Goal: Information Seeking & Learning: Understand process/instructions

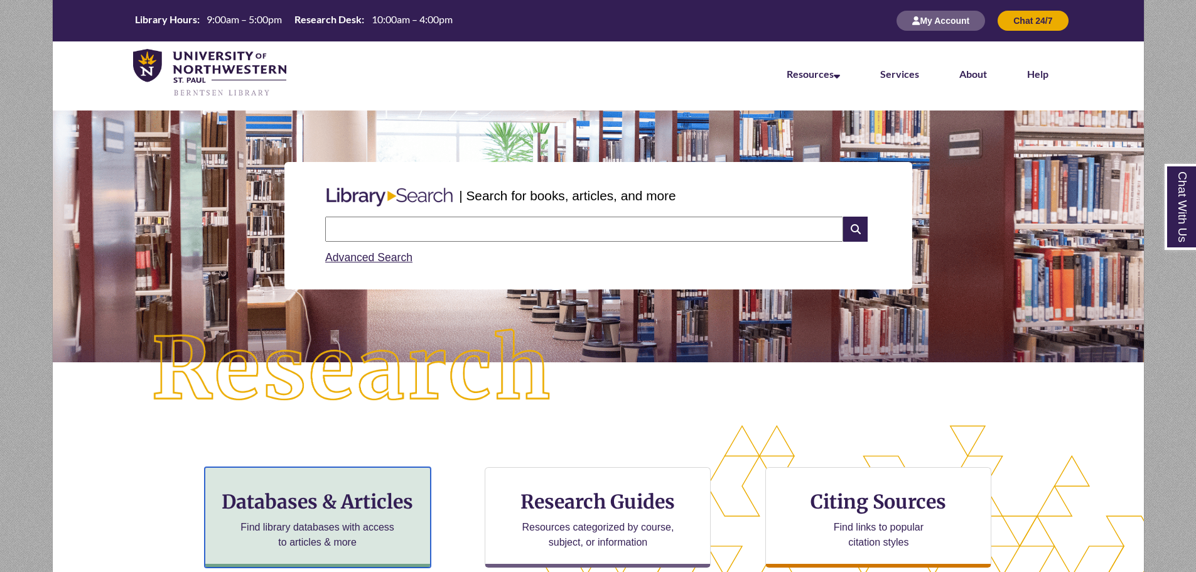
click at [353, 506] on h3 "Databases & Articles" at bounding box center [317, 502] width 205 height 24
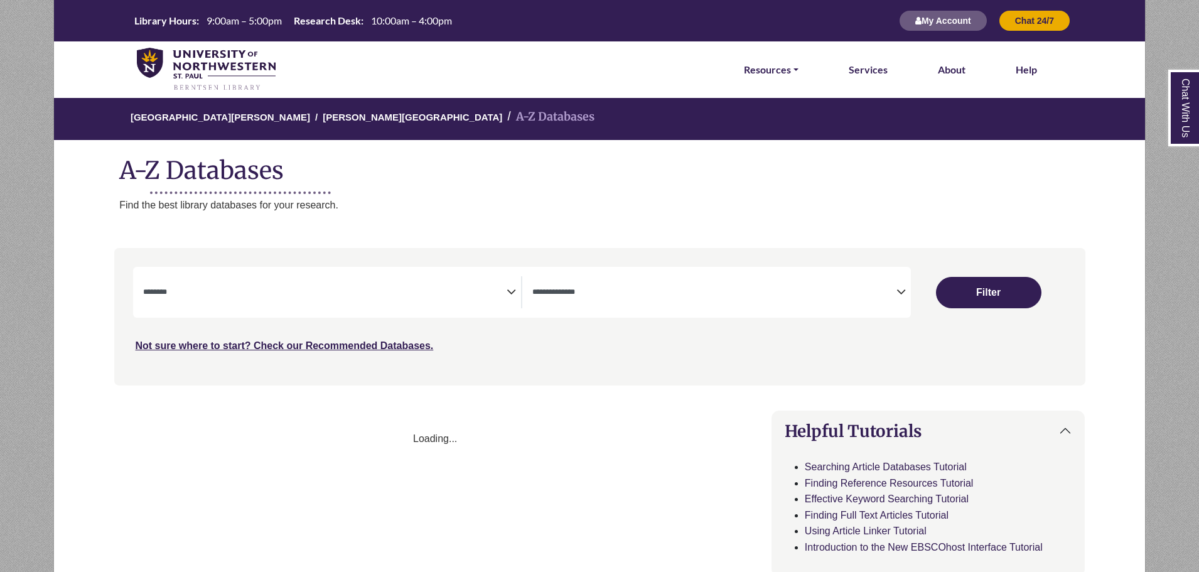
select select "Database Subject Filter"
select select "Database Types Filter"
select select "Database Subject Filter"
select select "Database Types Filter"
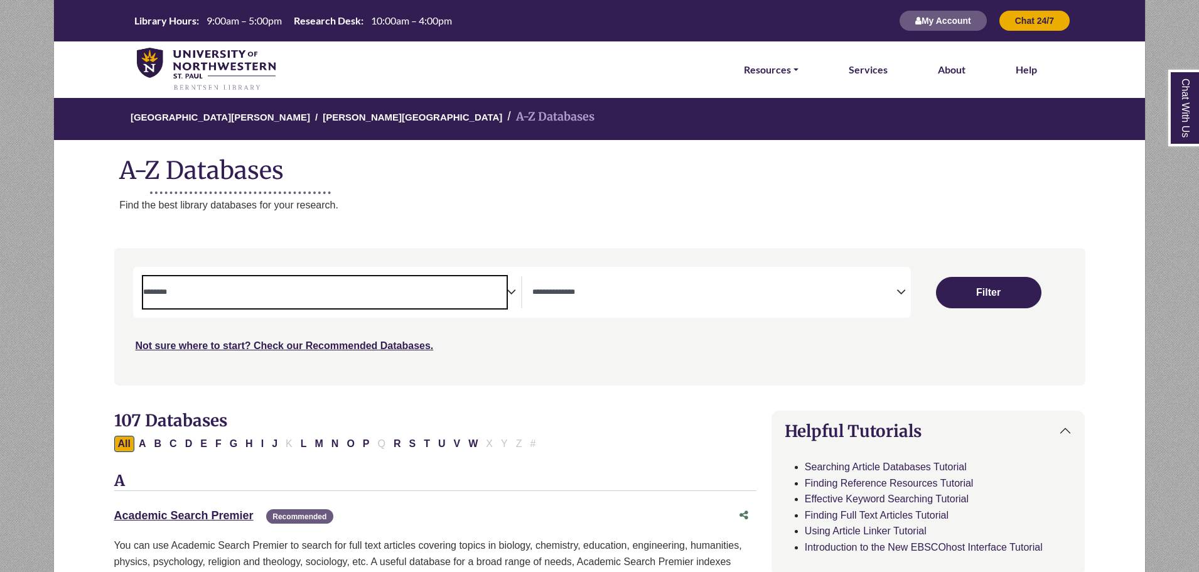
click at [327, 303] on span "Search filters" at bounding box center [325, 292] width 364 height 32
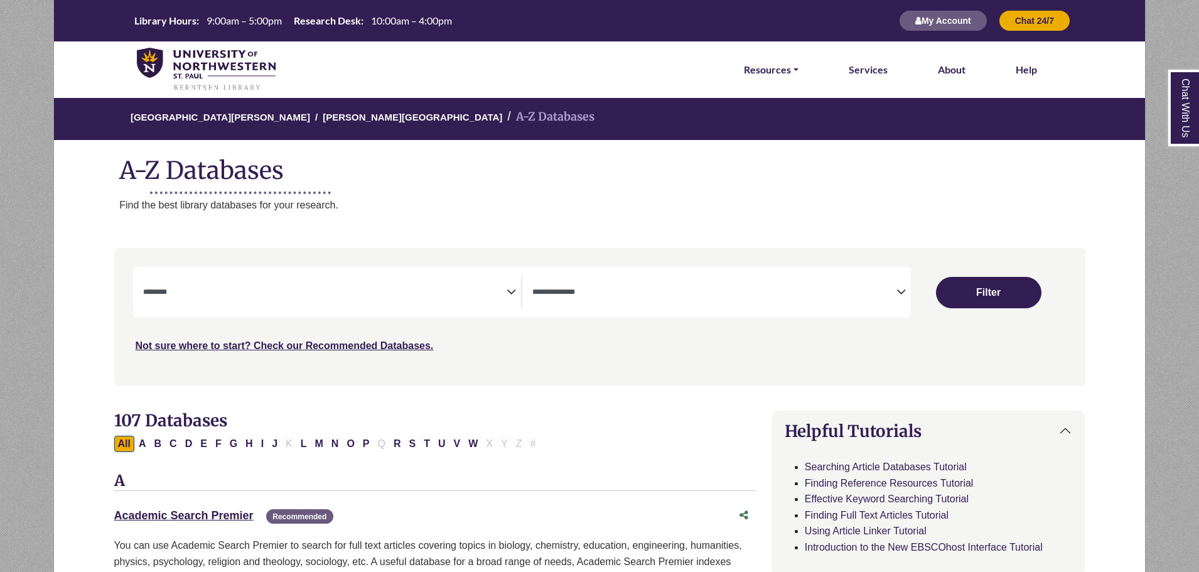
click at [668, 420] on h2 "107 Databases" at bounding box center [435, 419] width 642 height 19
click at [307, 440] on button "L" at bounding box center [304, 444] width 14 height 16
select select "Database Subject Filter"
select select "Database Types Filter"
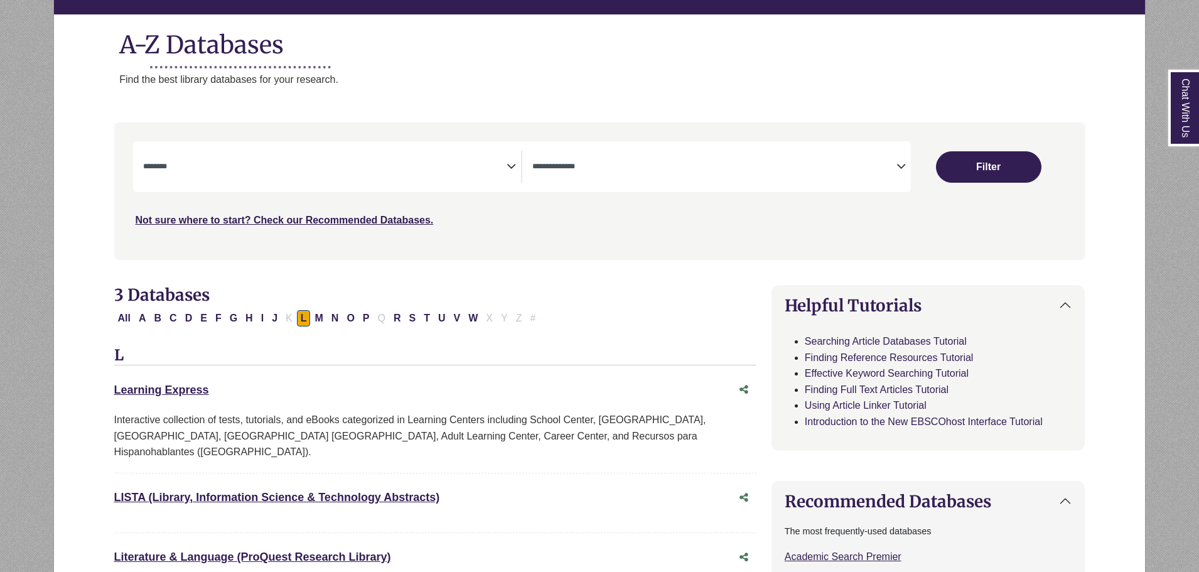
scroll to position [377, 0]
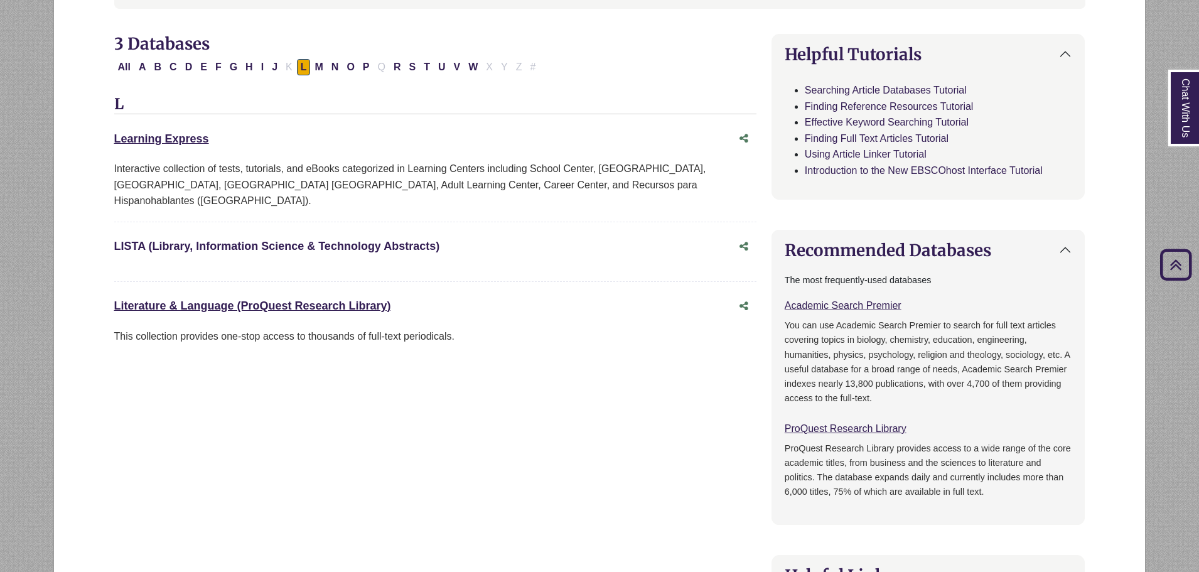
click at [247, 240] on link "LISTA (Library, Information Science & Technology Abstracts) This link opens in …" at bounding box center [277, 246] width 326 height 13
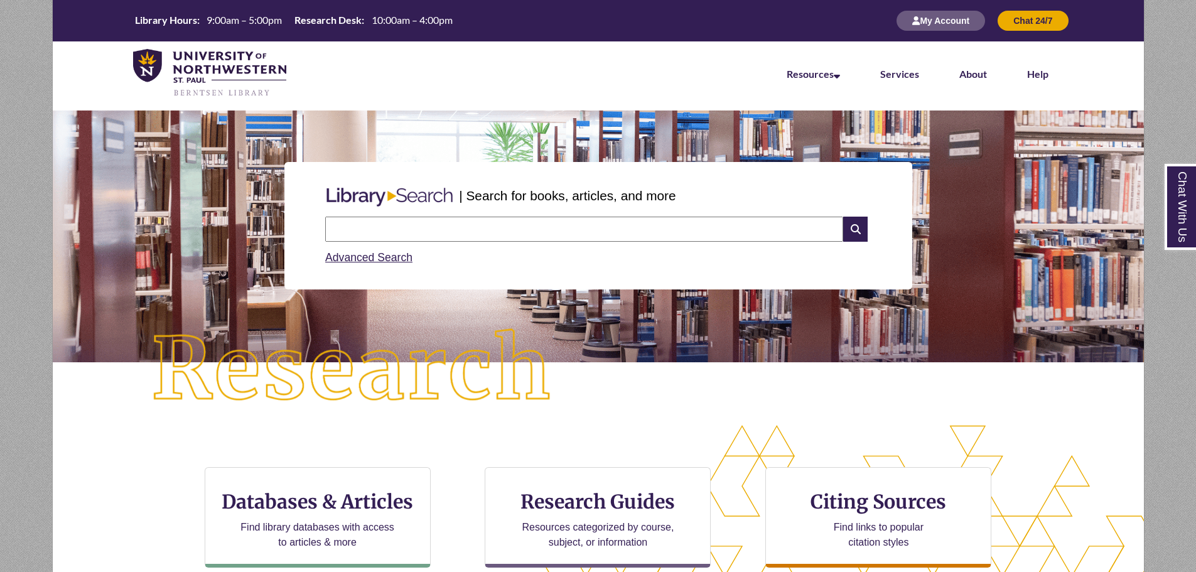
scroll to position [126, 0]
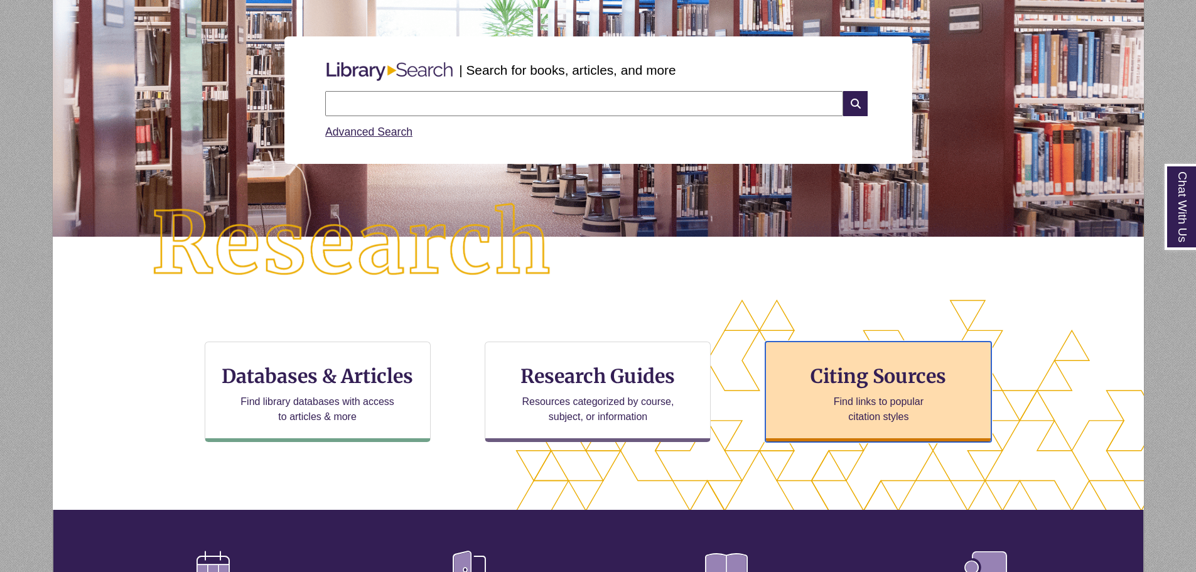
click at [896, 383] on h3 "Citing Sources" at bounding box center [878, 376] width 153 height 24
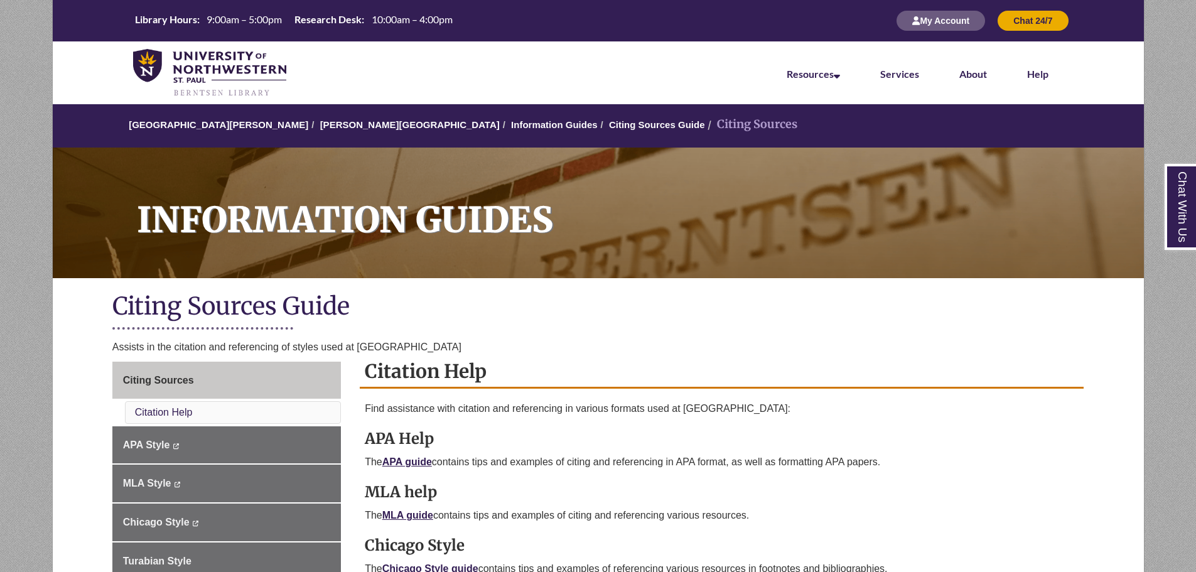
scroll to position [126, 0]
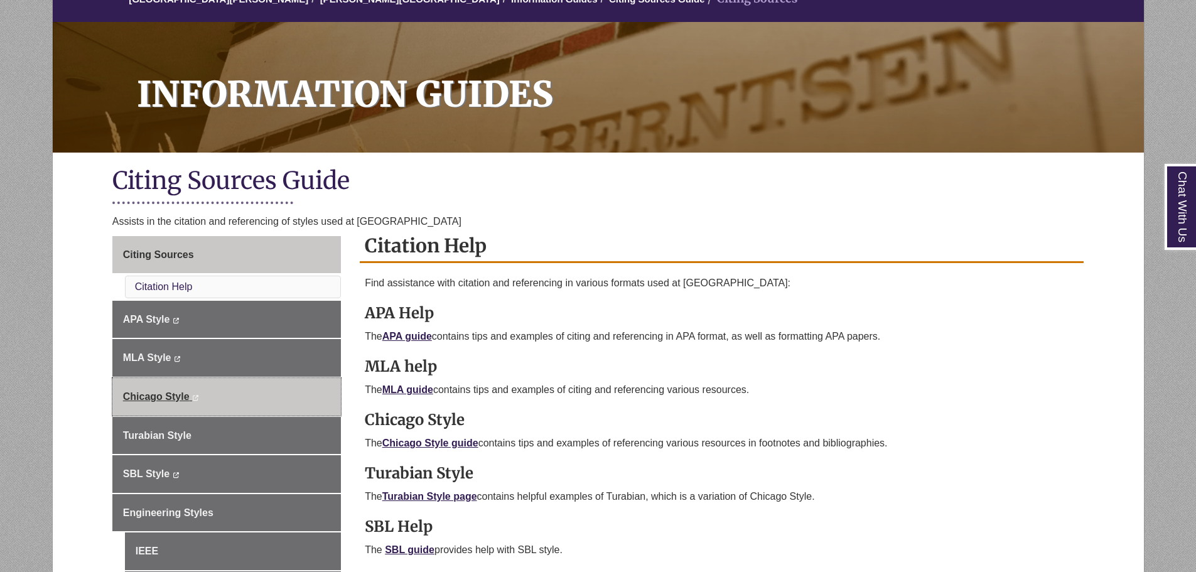
click at [254, 409] on link "Chicago Style This link opens in a new window This link opens in a new window" at bounding box center [226, 397] width 228 height 38
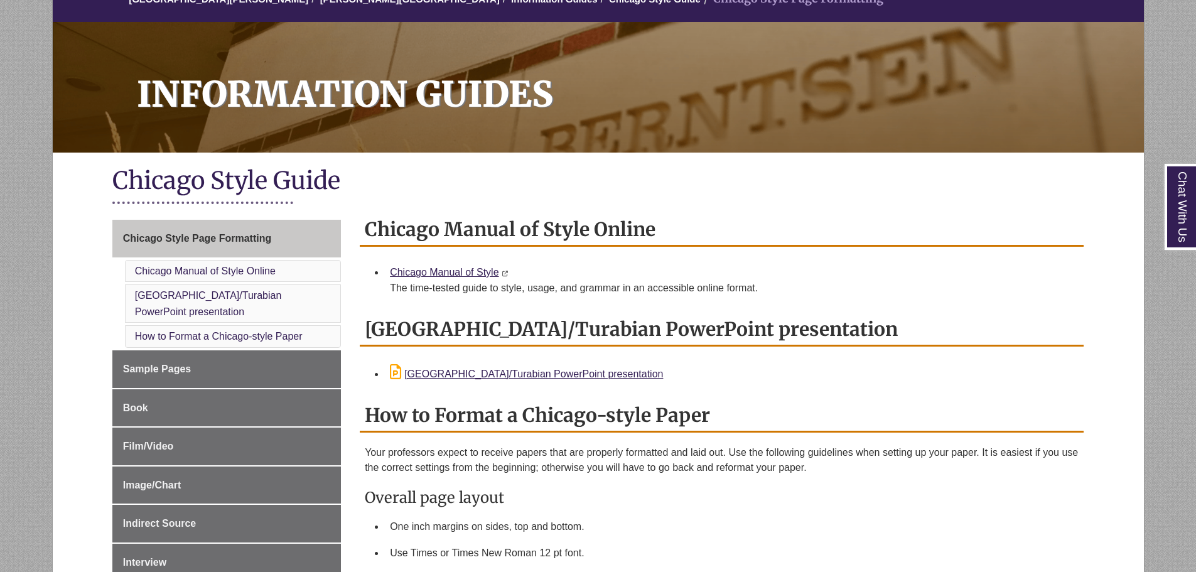
scroll to position [188, 0]
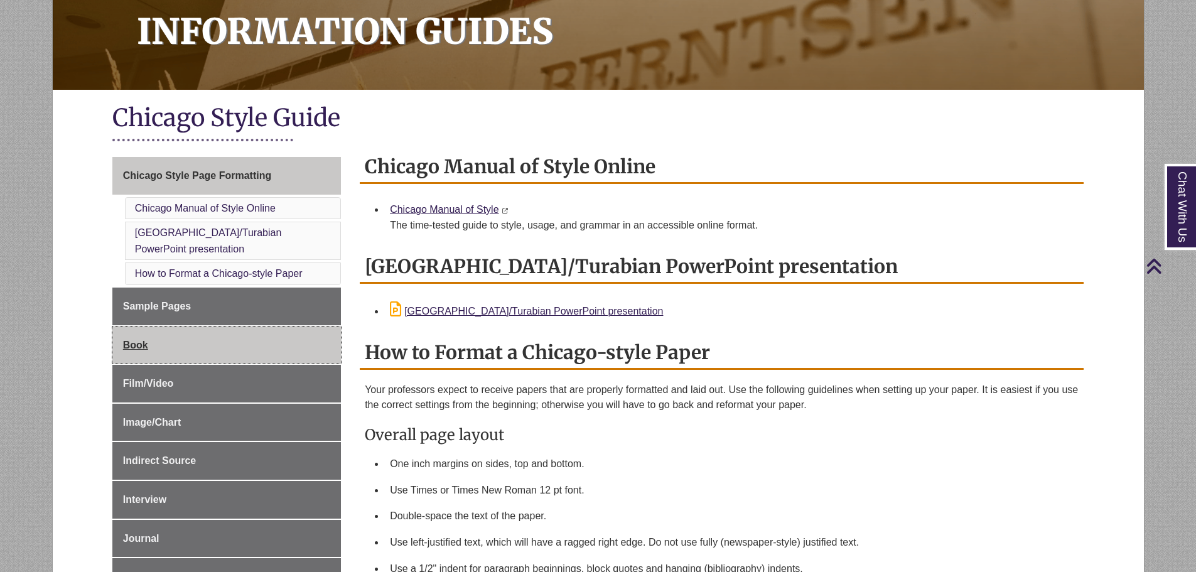
click at [259, 326] on link "Book" at bounding box center [226, 345] width 228 height 38
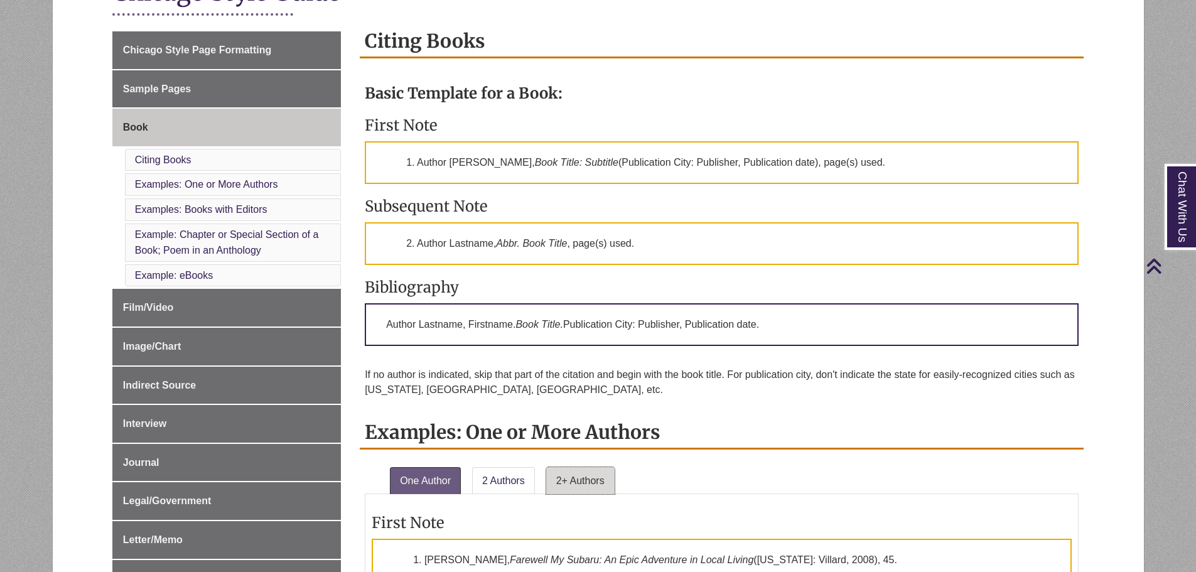
scroll to position [628, 0]
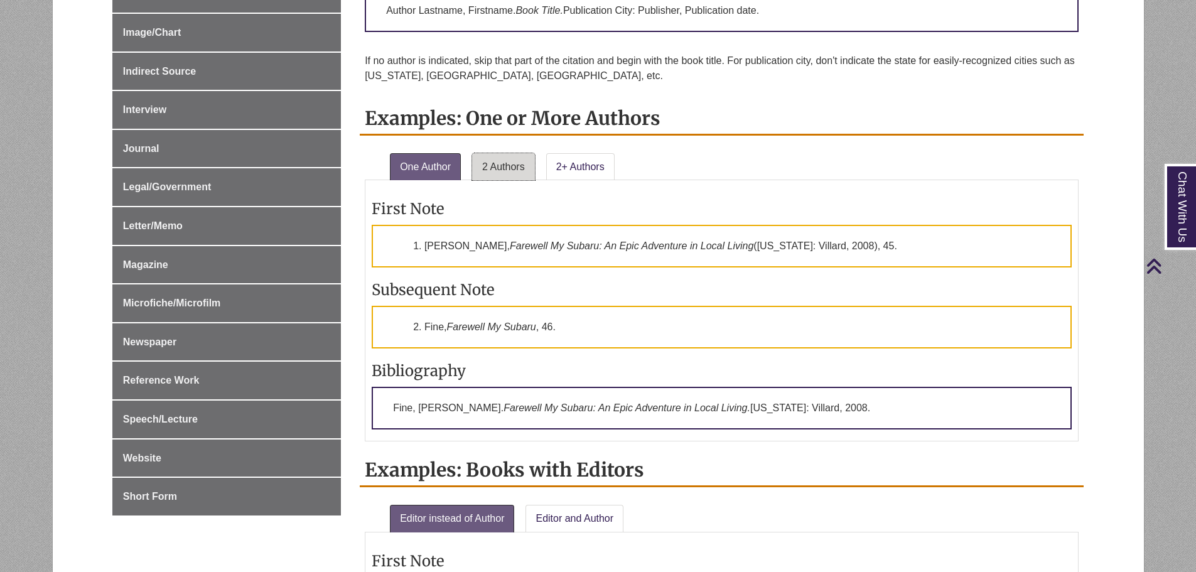
click at [504, 162] on link "2 Authors" at bounding box center [503, 167] width 63 height 28
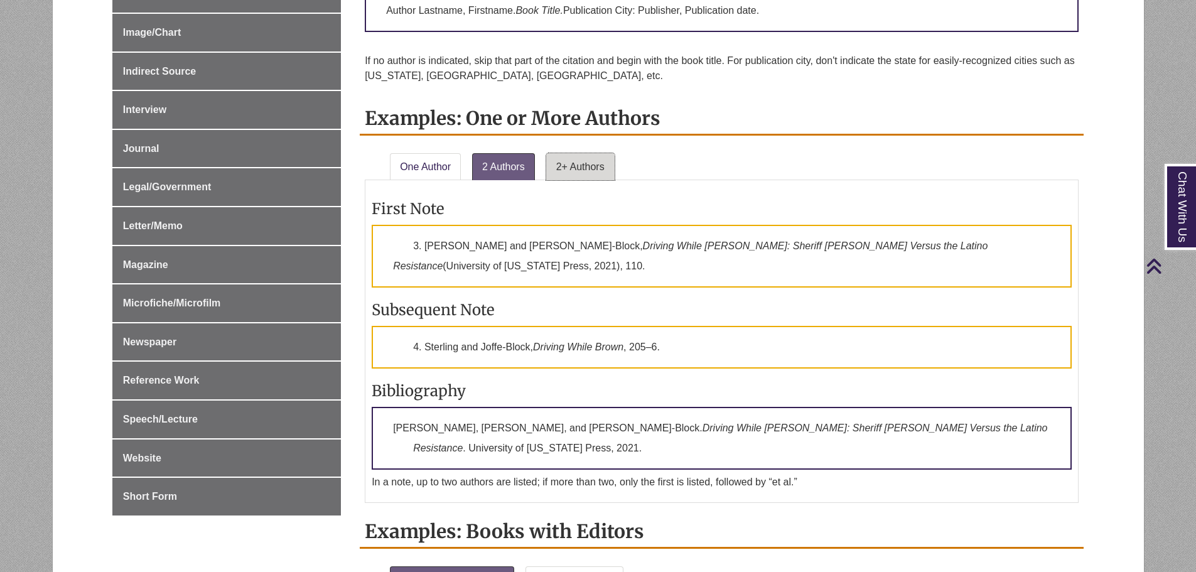
click at [565, 162] on link "2+ Authors" at bounding box center [580, 167] width 68 height 28
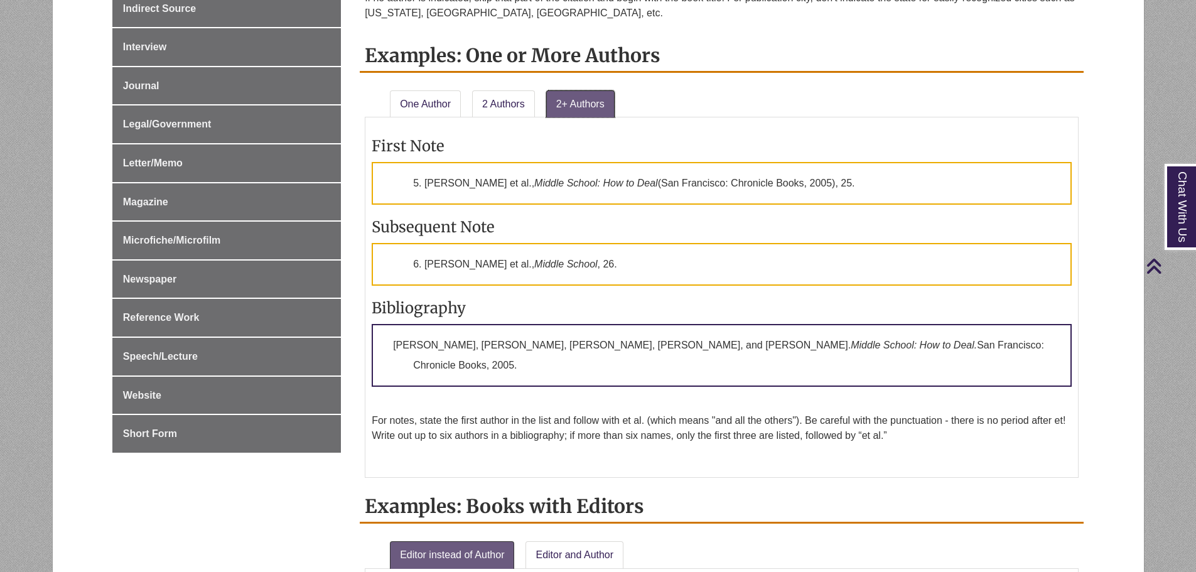
scroll to position [753, 0]
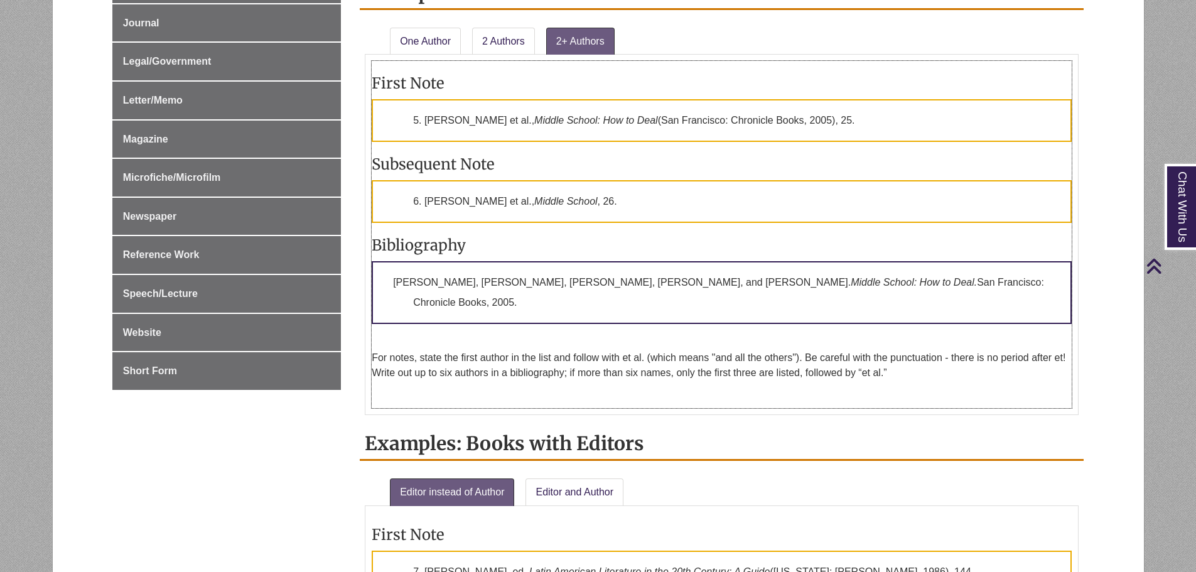
drag, startPoint x: 374, startPoint y: 358, endPoint x: 896, endPoint y: 373, distance: 522.4
click at [896, 373] on p "For notes, state the first author in the list and follow with et al. (which mea…" at bounding box center [722, 365] width 700 height 30
copy p "For notes, state the first author in the list and follow with et al. (which mea…"
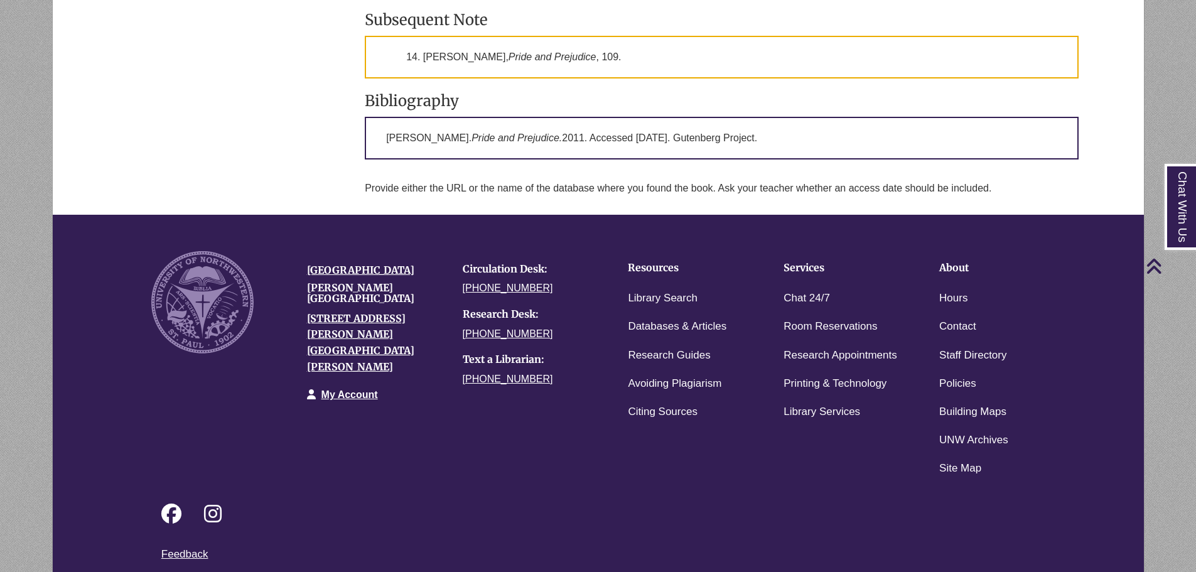
scroll to position [2058, 0]
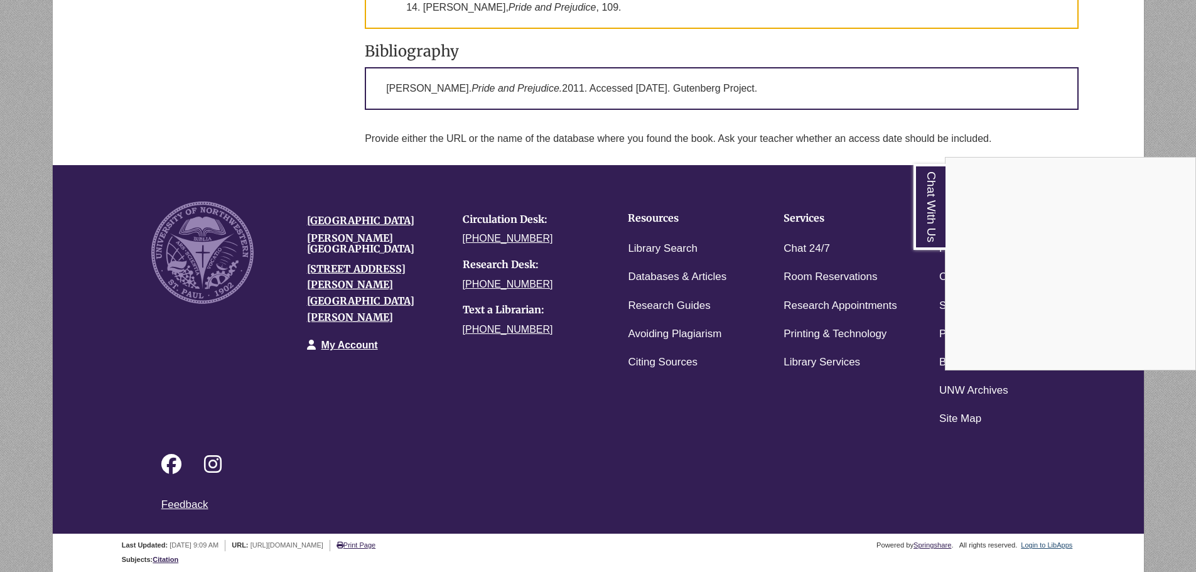
click at [1054, 549] on div "Chat With Us" at bounding box center [598, 286] width 1196 height 572
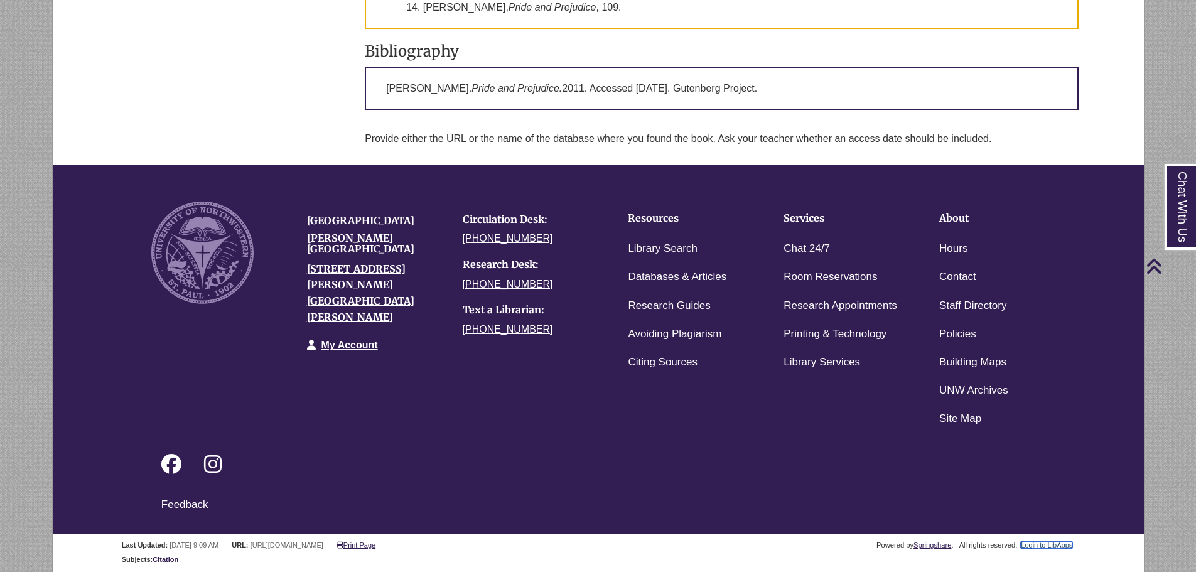
click at [1054, 547] on link "Login to LibApps" at bounding box center [1045, 545] width 51 height 8
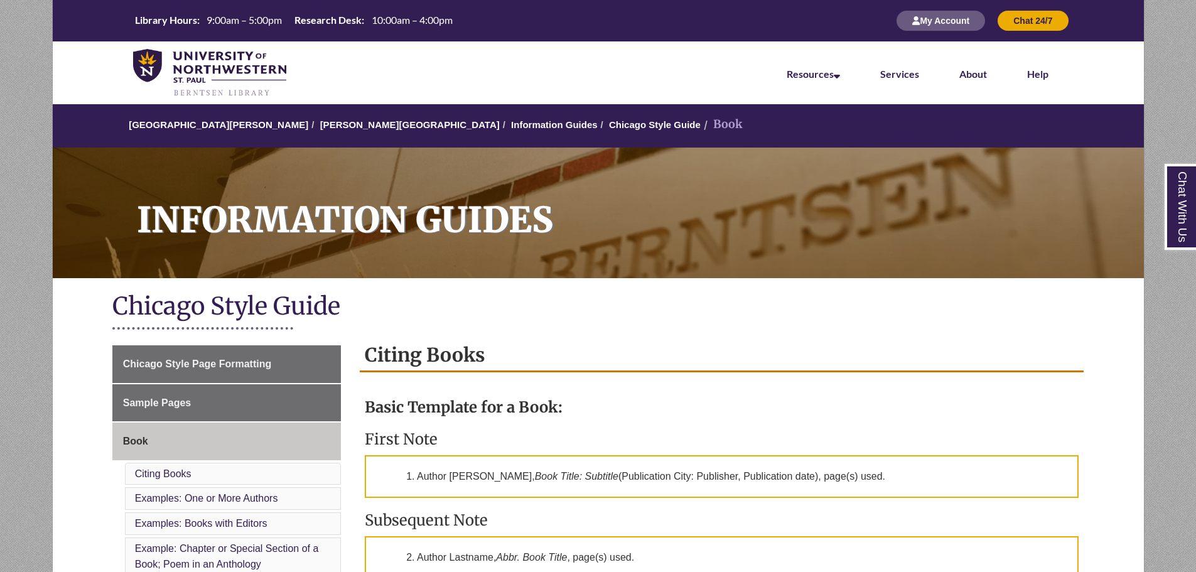
scroll to position [314, 0]
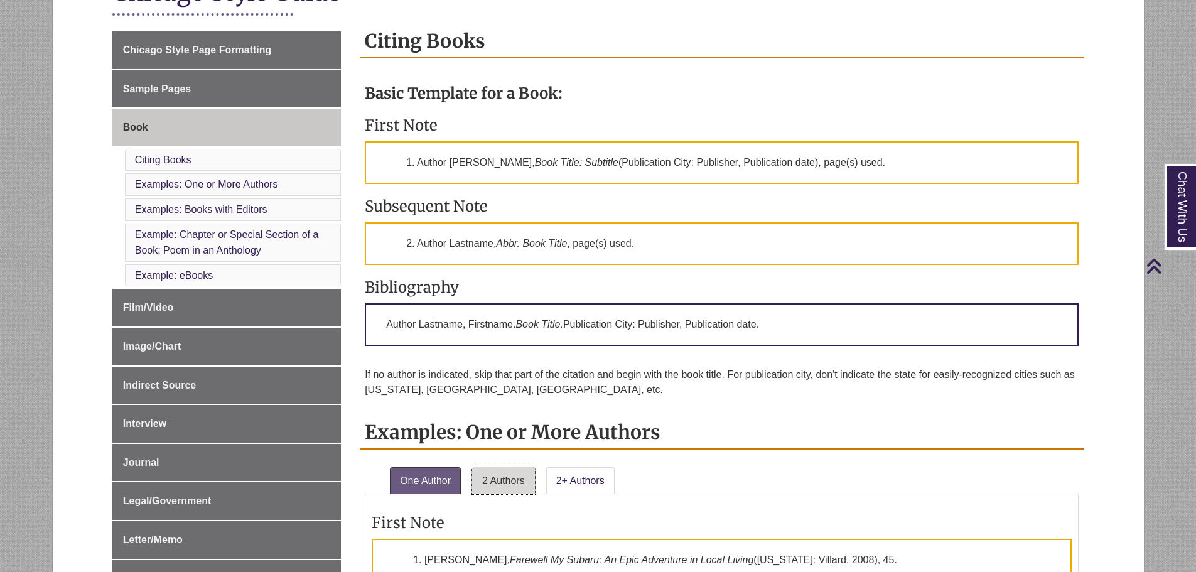
click at [503, 471] on link "2 Authors" at bounding box center [503, 481] width 63 height 28
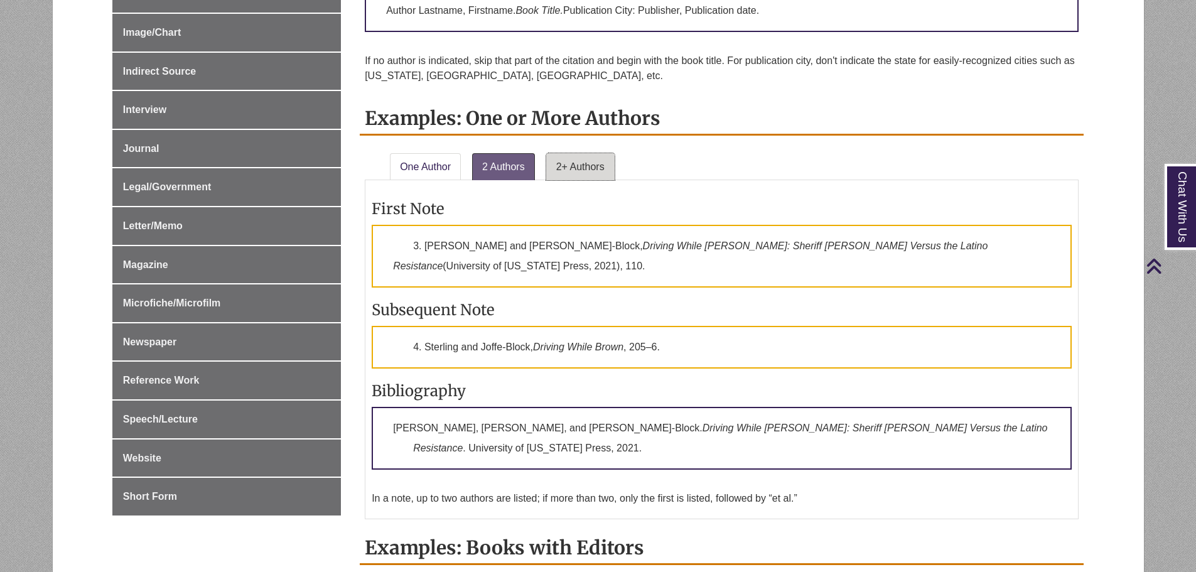
click at [567, 176] on link "2+ Authors" at bounding box center [580, 167] width 68 height 28
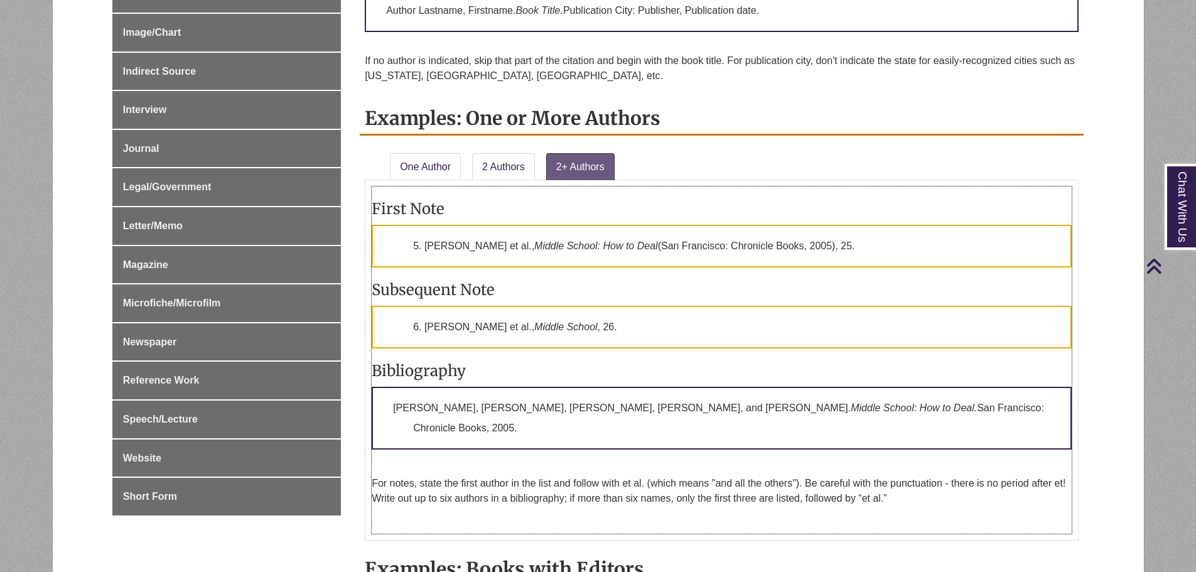
click at [869, 476] on p "For notes, state the first author in the list and follow with et al. (which mea…" at bounding box center [722, 491] width 700 height 30
